Goal: Task Accomplishment & Management: Use online tool/utility

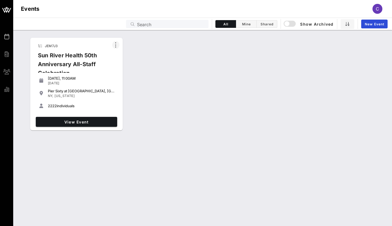
click at [115, 47] on icon "button" at bounding box center [116, 45] width 7 height 7
click at [114, 45] on icon "button" at bounding box center [116, 45] width 7 height 7
click at [85, 119] on link "View Event" at bounding box center [77, 122] width 82 height 10
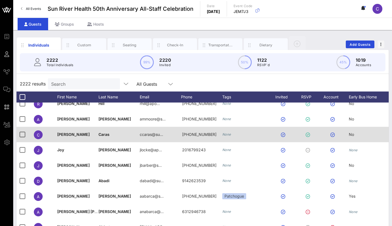
scroll to position [8, 0]
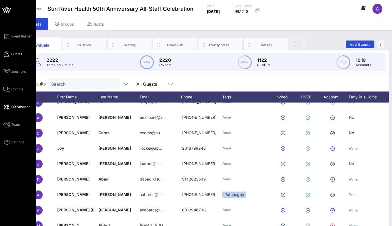
click at [17, 108] on span "QR Scanner" at bounding box center [20, 106] width 19 height 5
